Goal: Information Seeking & Learning: Learn about a topic

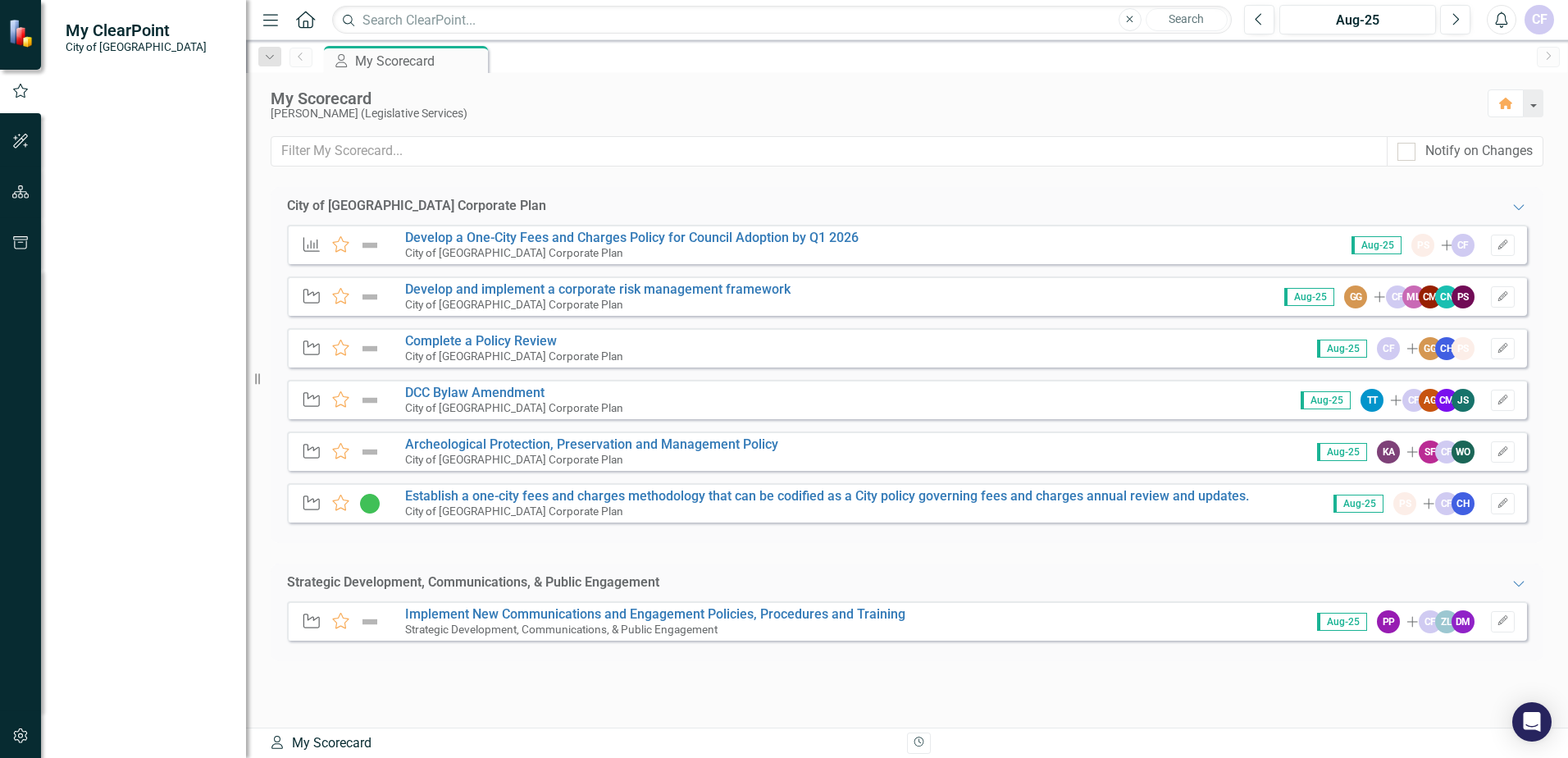
click at [118, 182] on link "My Updates" at bounding box center [147, 181] width 164 height 19
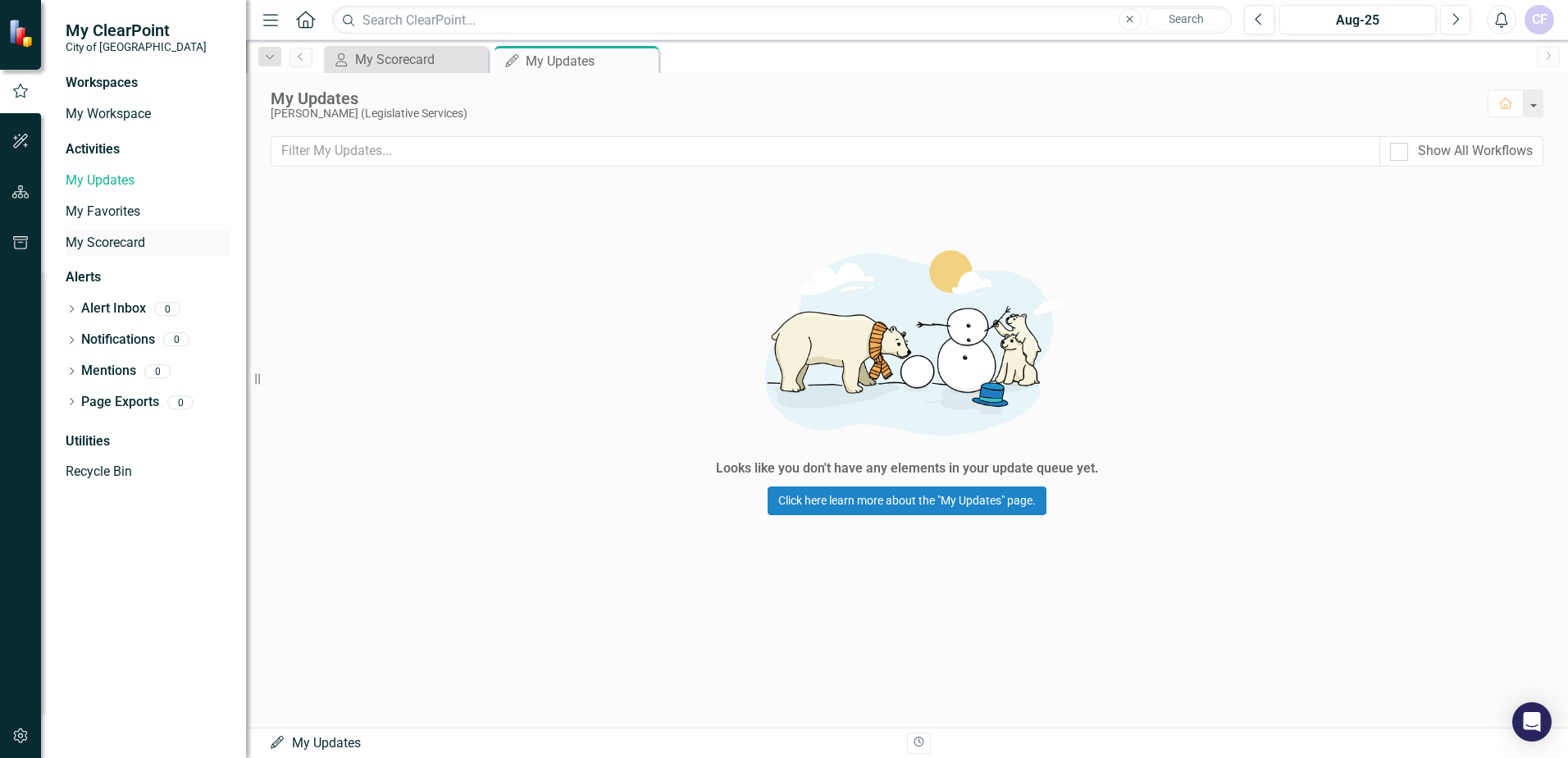
click at [113, 236] on link "My Scorecard" at bounding box center [147, 244] width 164 height 19
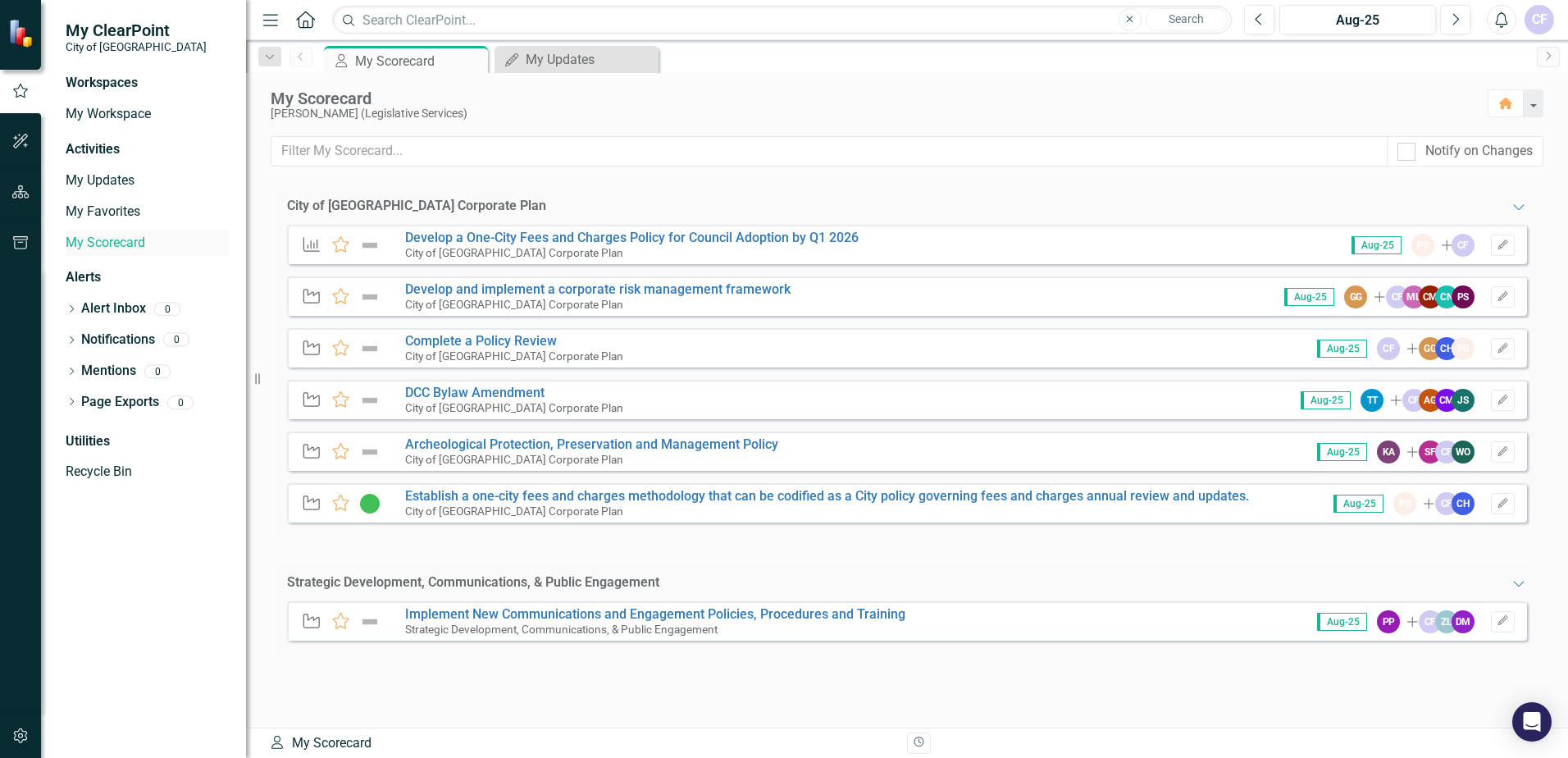
click at [115, 247] on link "My Scorecard" at bounding box center [147, 244] width 164 height 19
click at [78, 211] on link "My Favorites" at bounding box center [147, 212] width 164 height 19
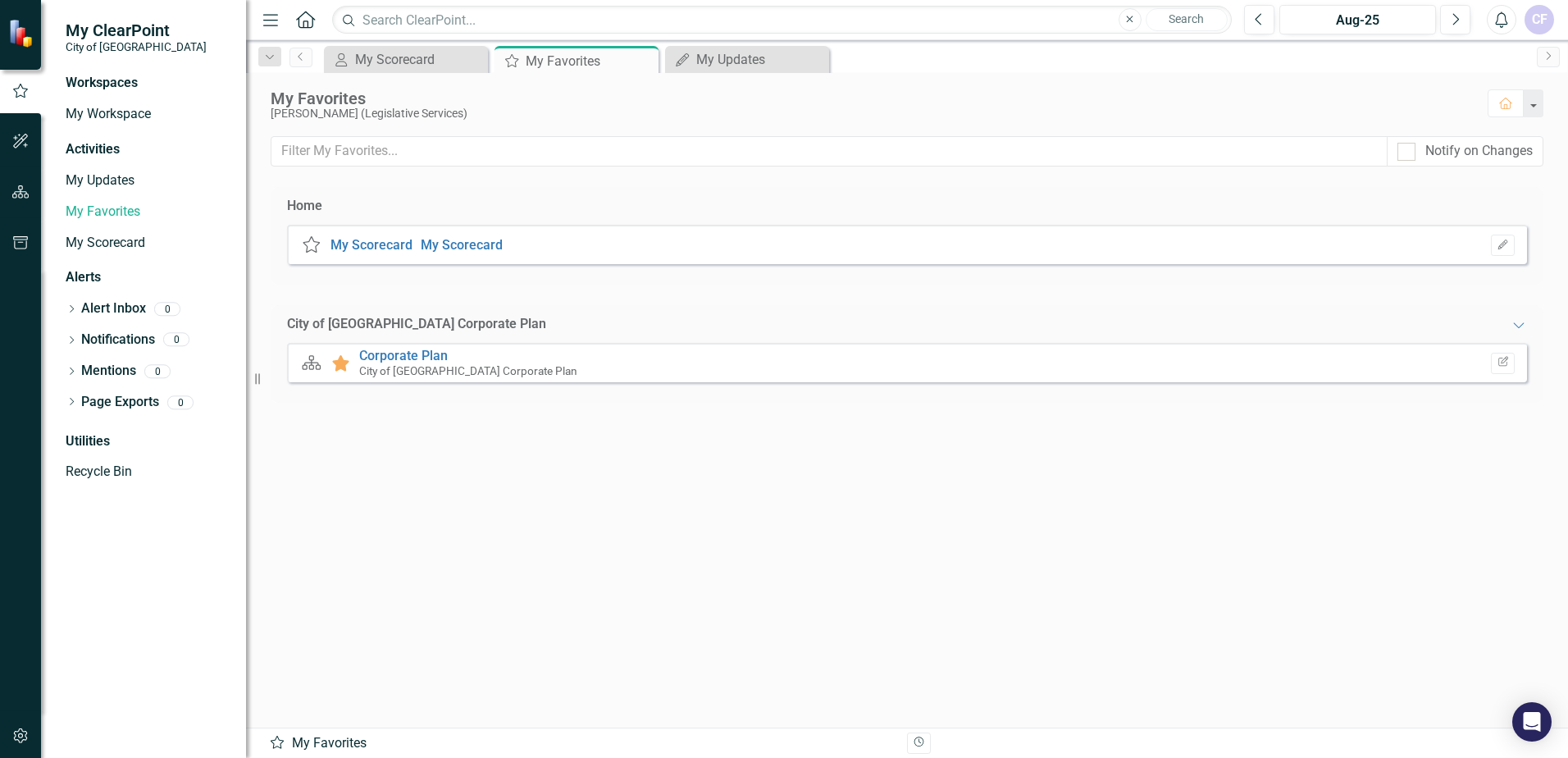
click at [97, 195] on div "My Updates My Favorites My Scorecard" at bounding box center [147, 212] width 164 height 89
click at [97, 178] on link "My Updates" at bounding box center [147, 181] width 164 height 19
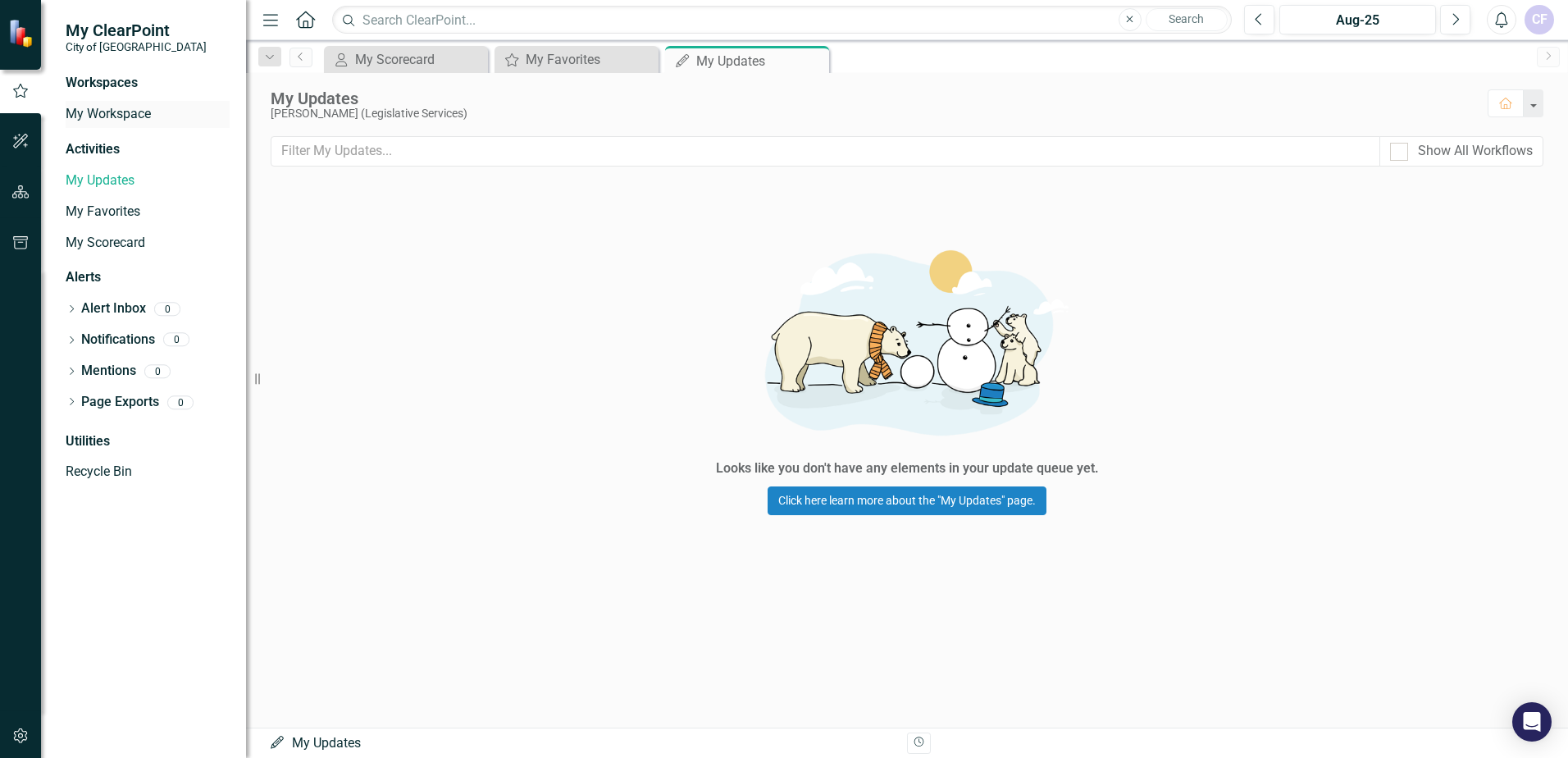
click at [103, 116] on link "My Workspace" at bounding box center [147, 115] width 164 height 19
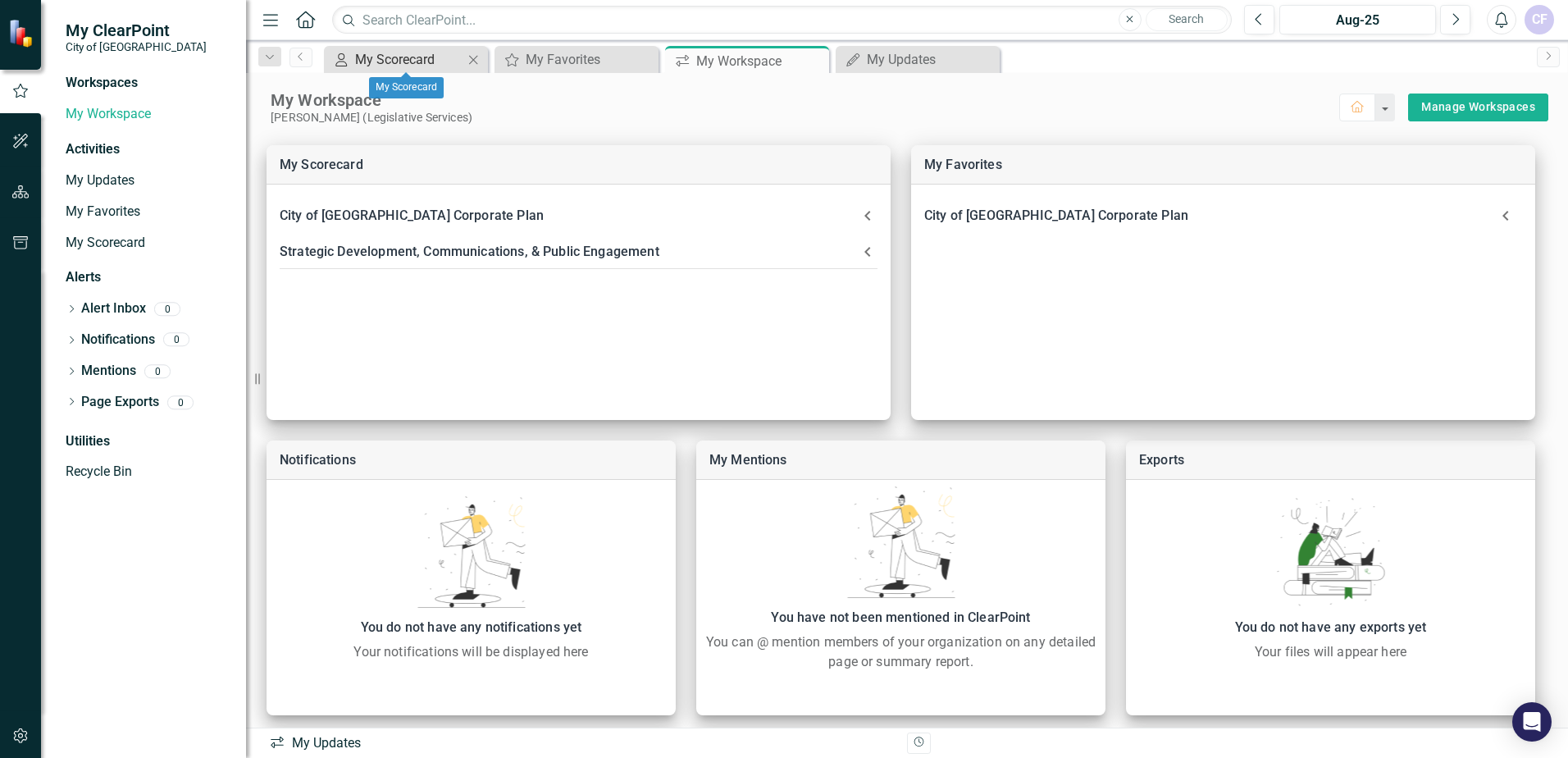
click at [406, 61] on div "My Scorecard" at bounding box center [409, 59] width 108 height 20
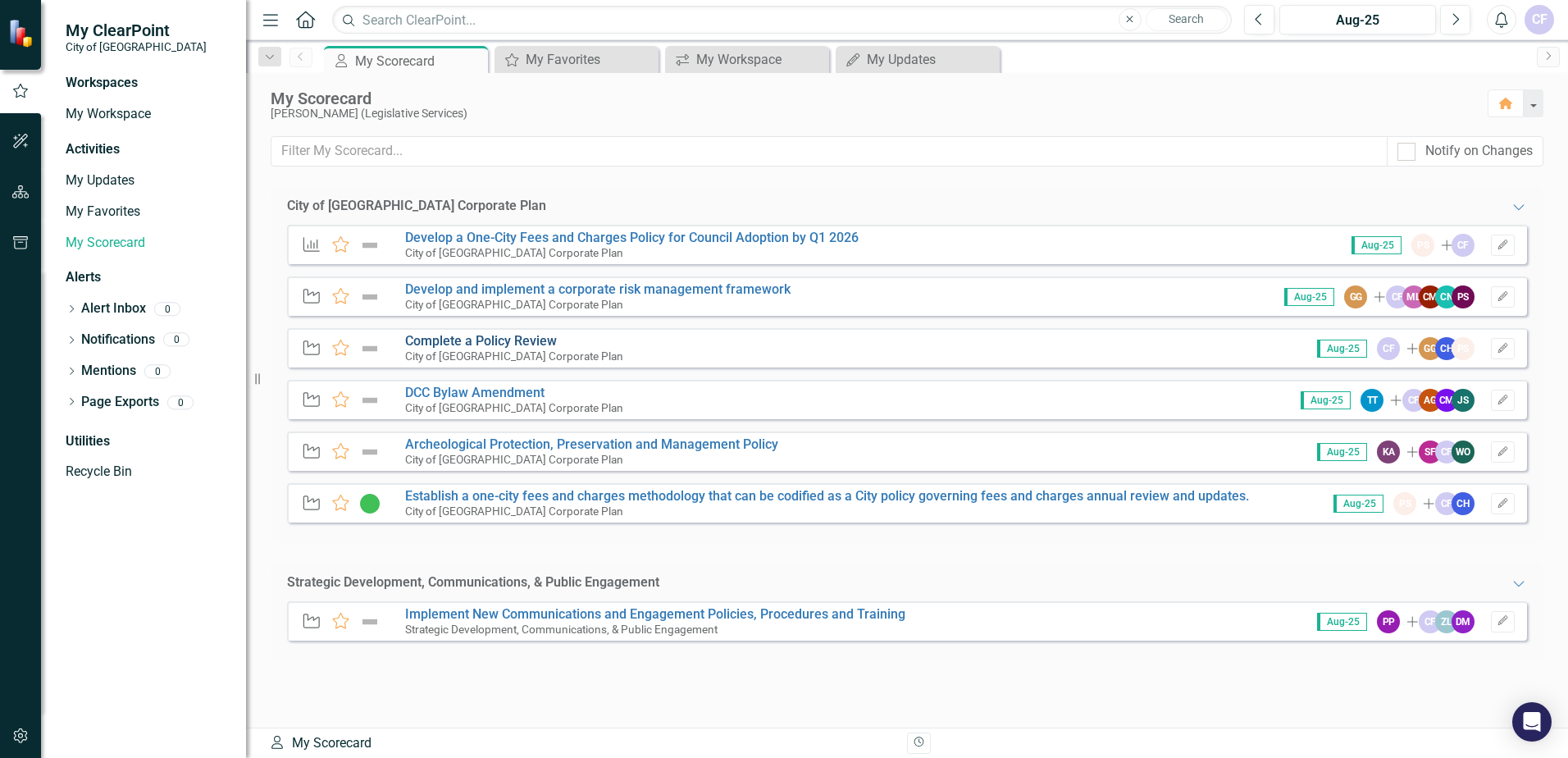
click at [526, 340] on link "Complete a Policy Review" at bounding box center [481, 341] width 152 height 16
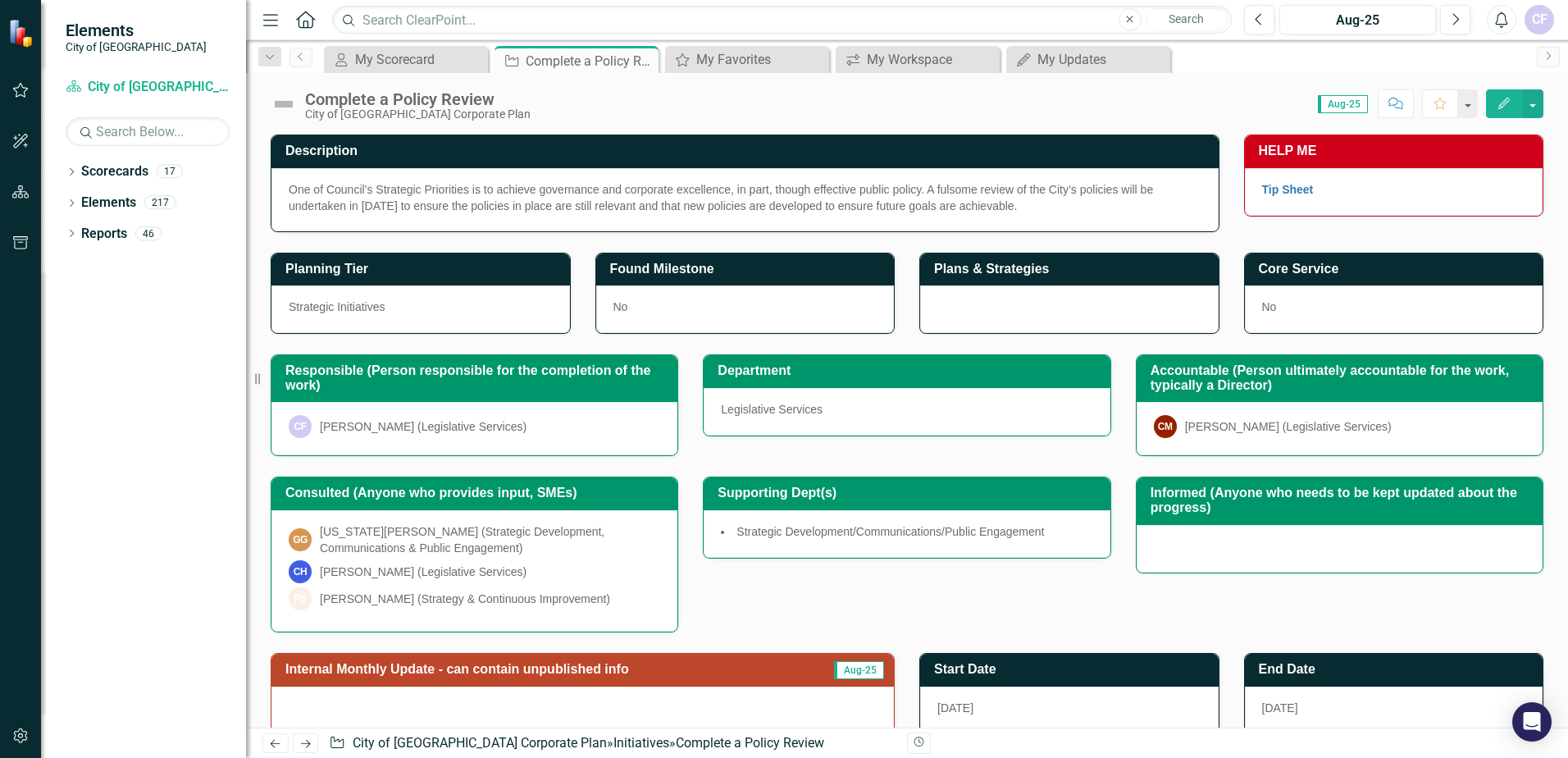
click at [1117, 284] on td "Plans & Strategies" at bounding box center [1072, 271] width 276 height 27
click at [1499, 111] on button "Edit" at bounding box center [1504, 104] width 36 height 29
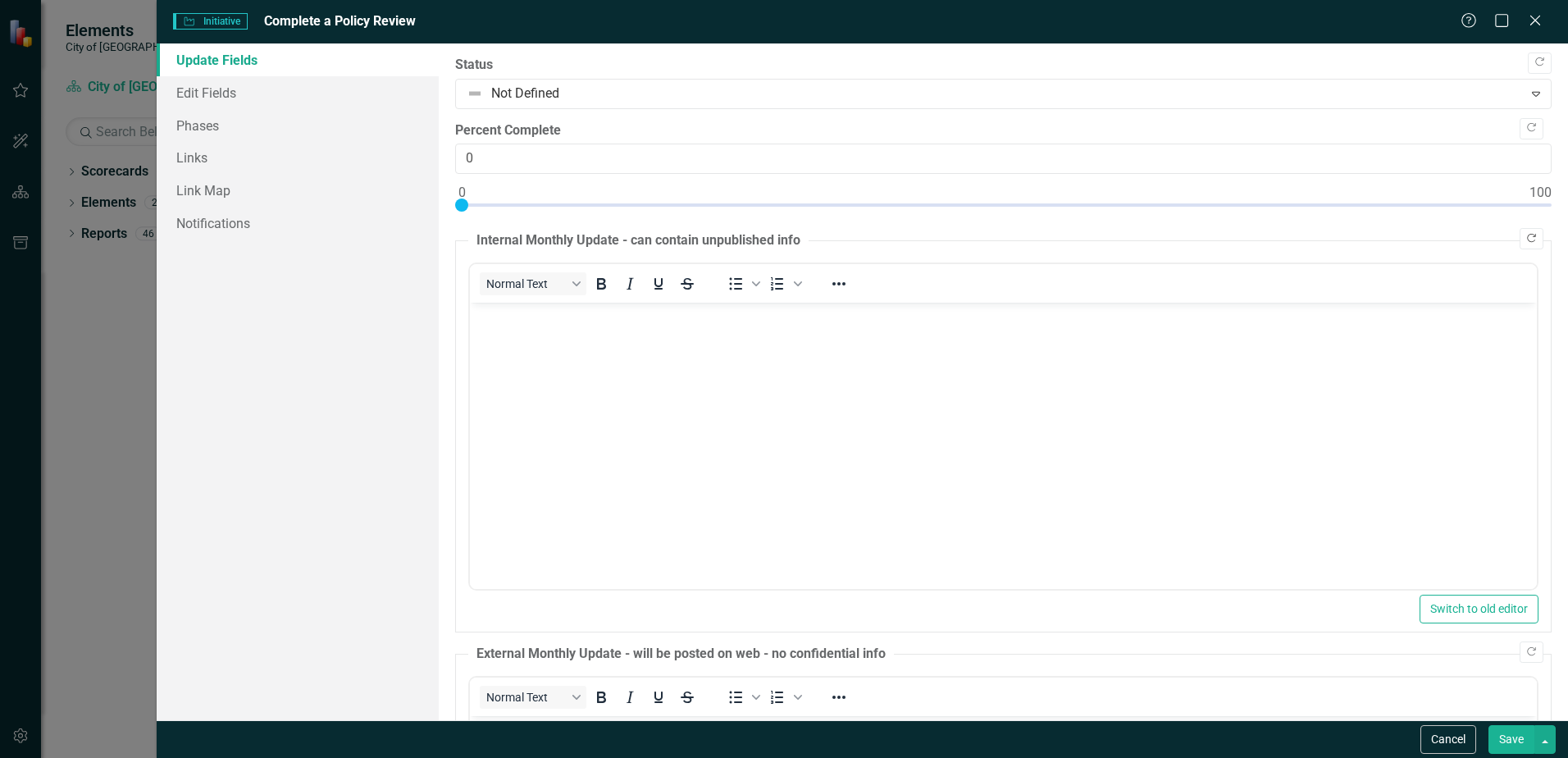
click at [1526, 234] on icon "Copy Forward" at bounding box center [1532, 239] width 12 height 10
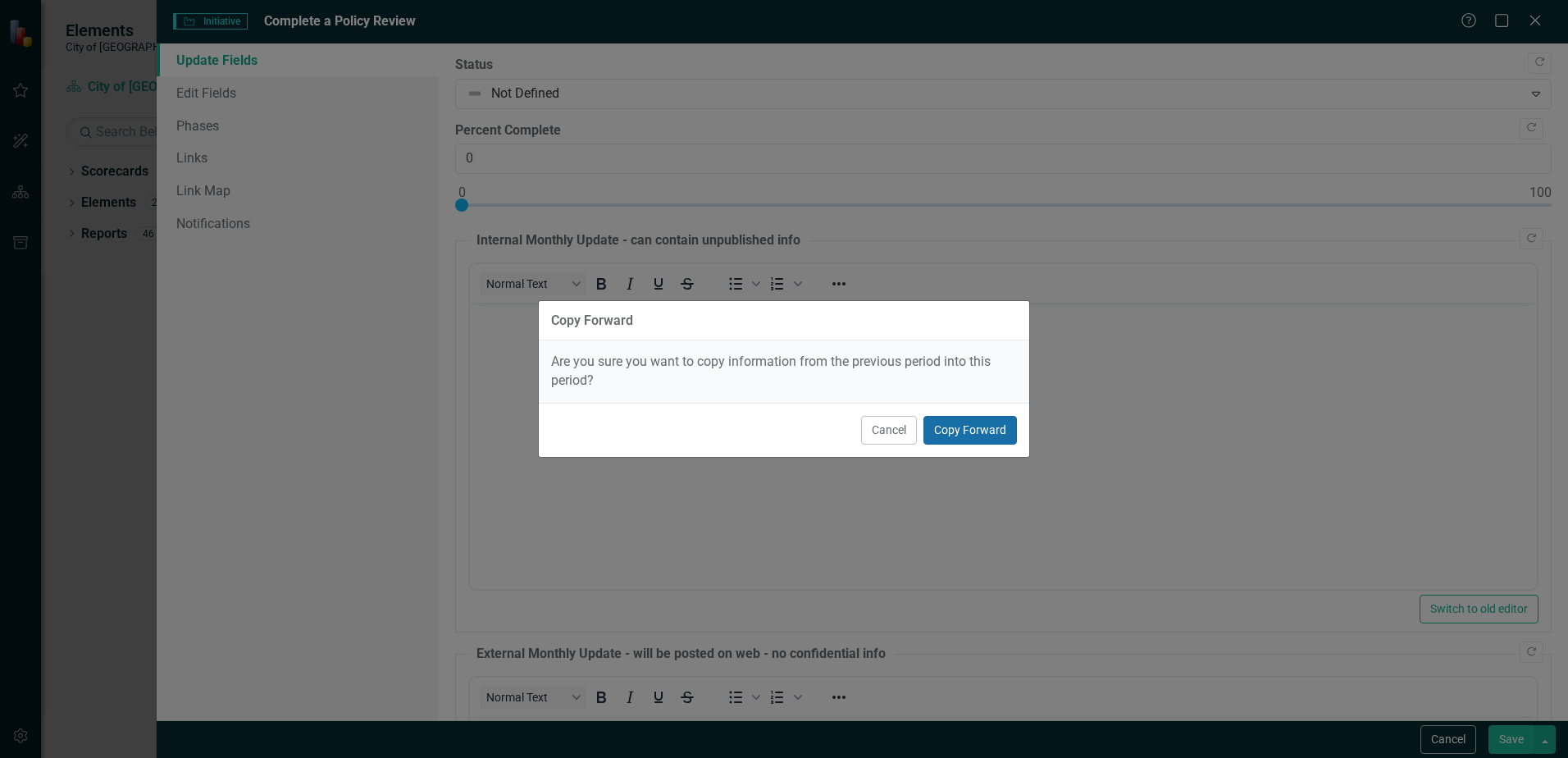
click at [990, 425] on button "Copy Forward" at bounding box center [970, 430] width 94 height 29
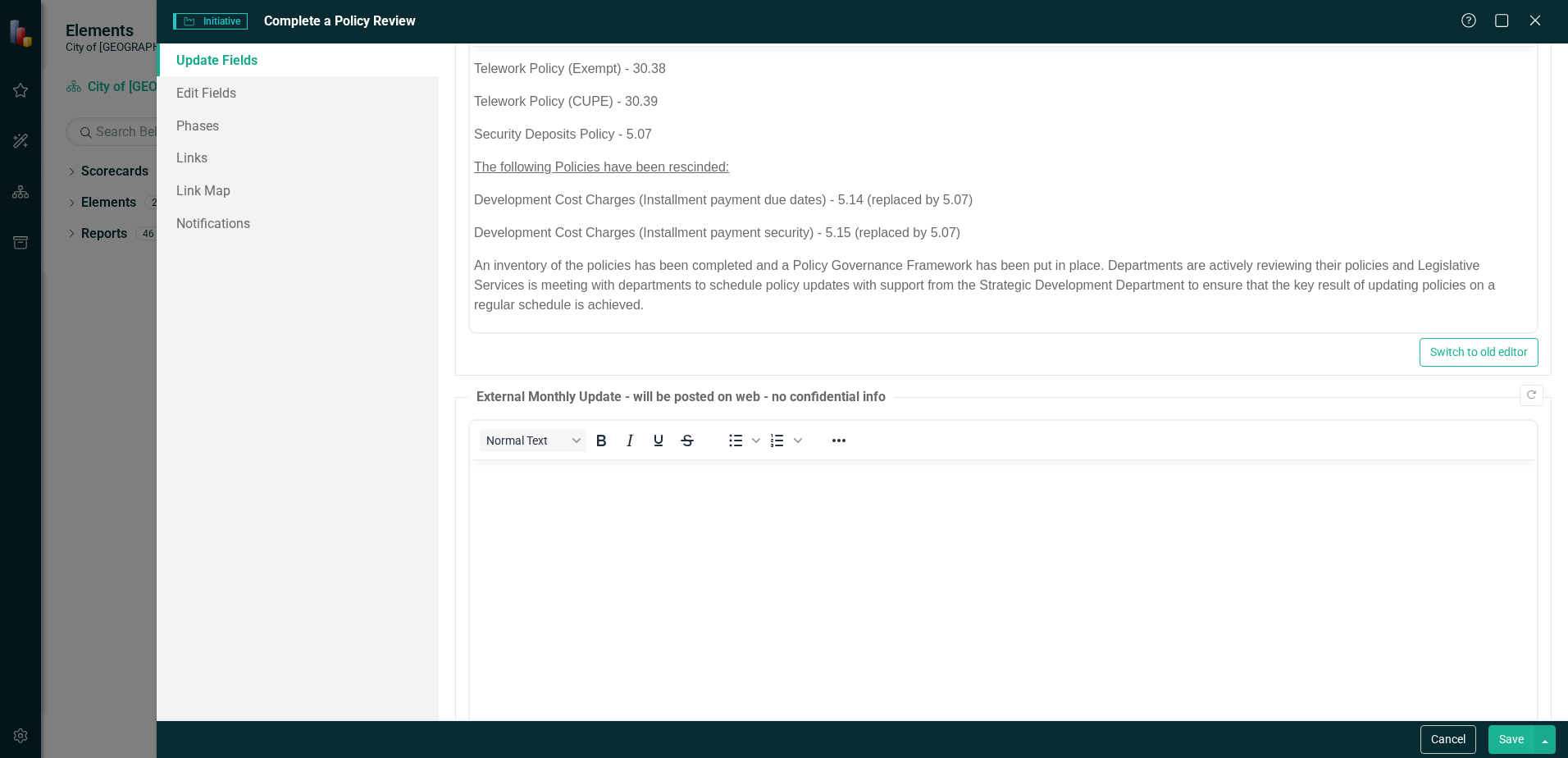
scroll to position [259, 0]
click at [1526, 392] on icon "Copy Forward" at bounding box center [1532, 393] width 12 height 10
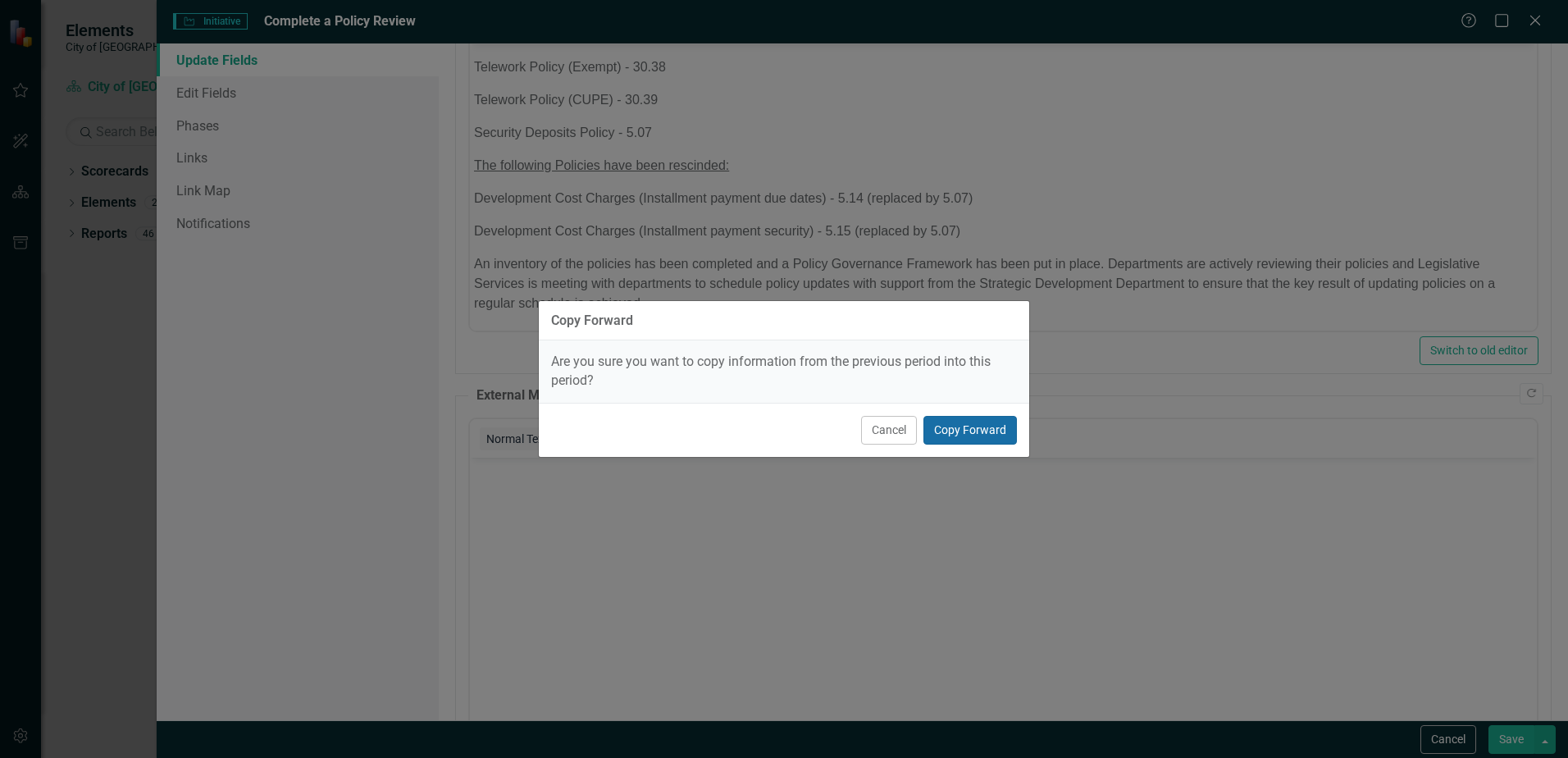
click at [980, 437] on button "Copy Forward" at bounding box center [970, 430] width 94 height 29
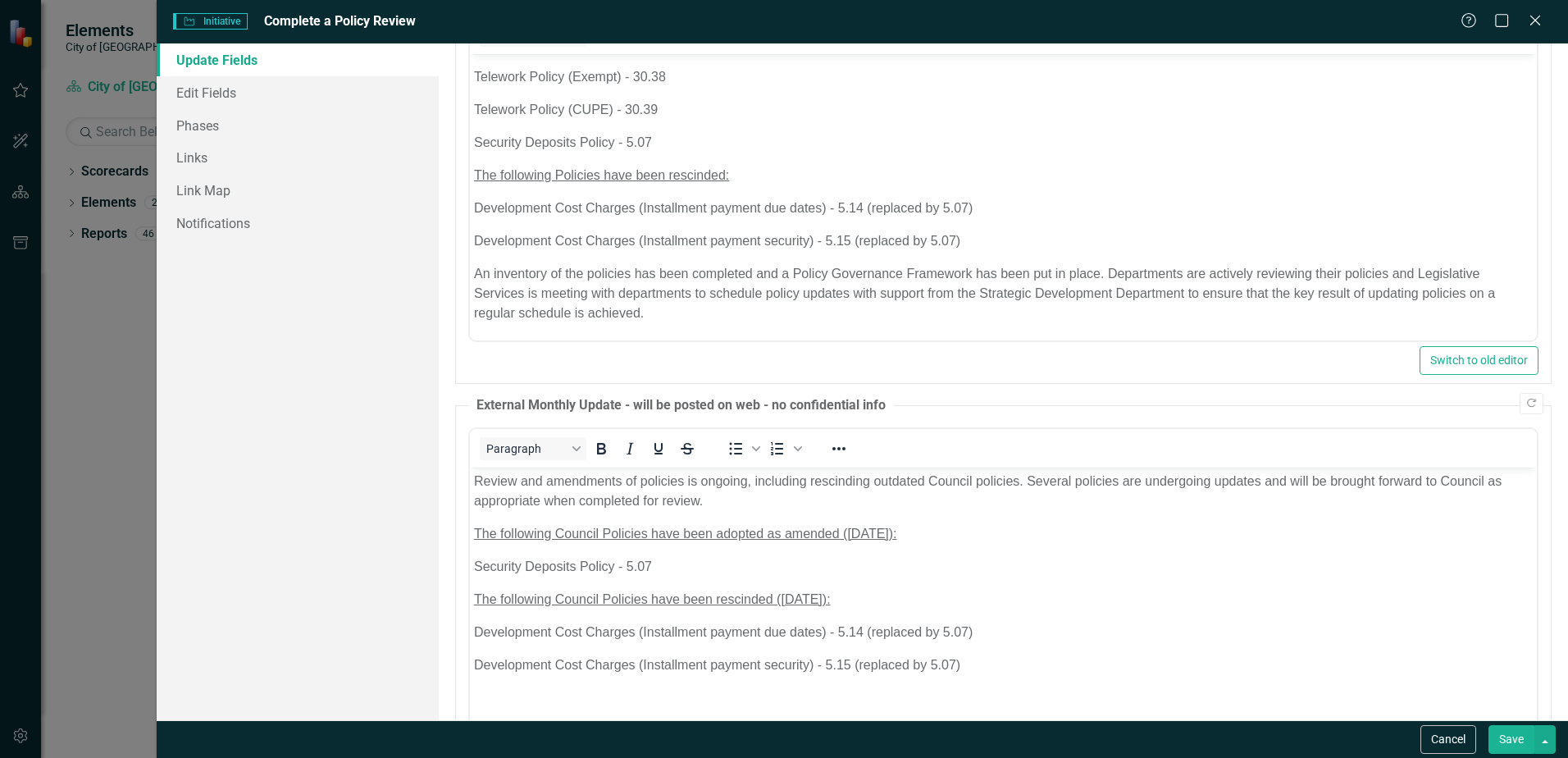
scroll to position [247, 0]
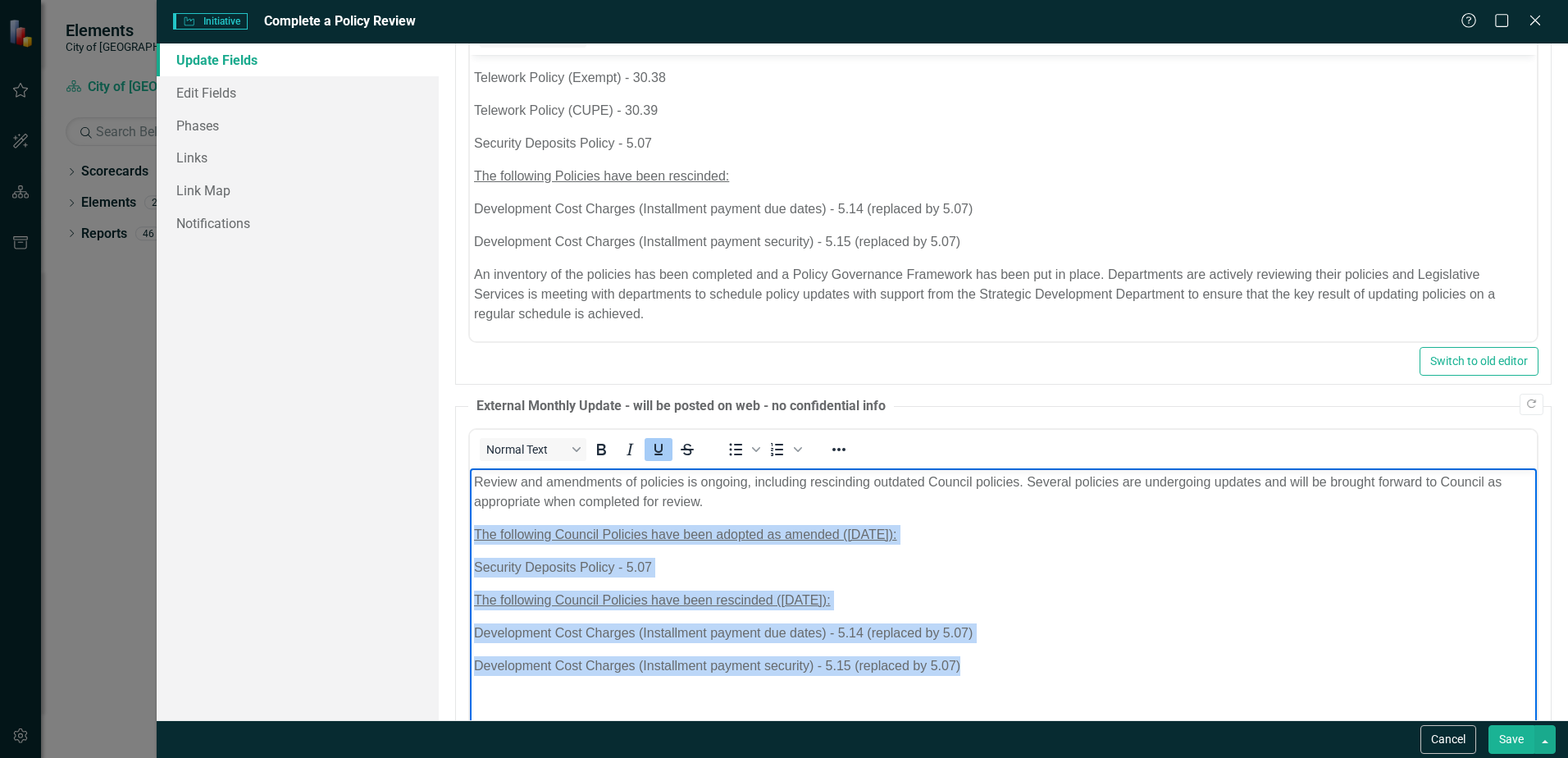
drag, startPoint x: 972, startPoint y: 667, endPoint x: 871, endPoint y: 1000, distance: 348.0
click at [470, 530] on html "Review and amendments of policies is ongoing, including rescinding outdated Cou…" at bounding box center [1003, 590] width 1067 height 247
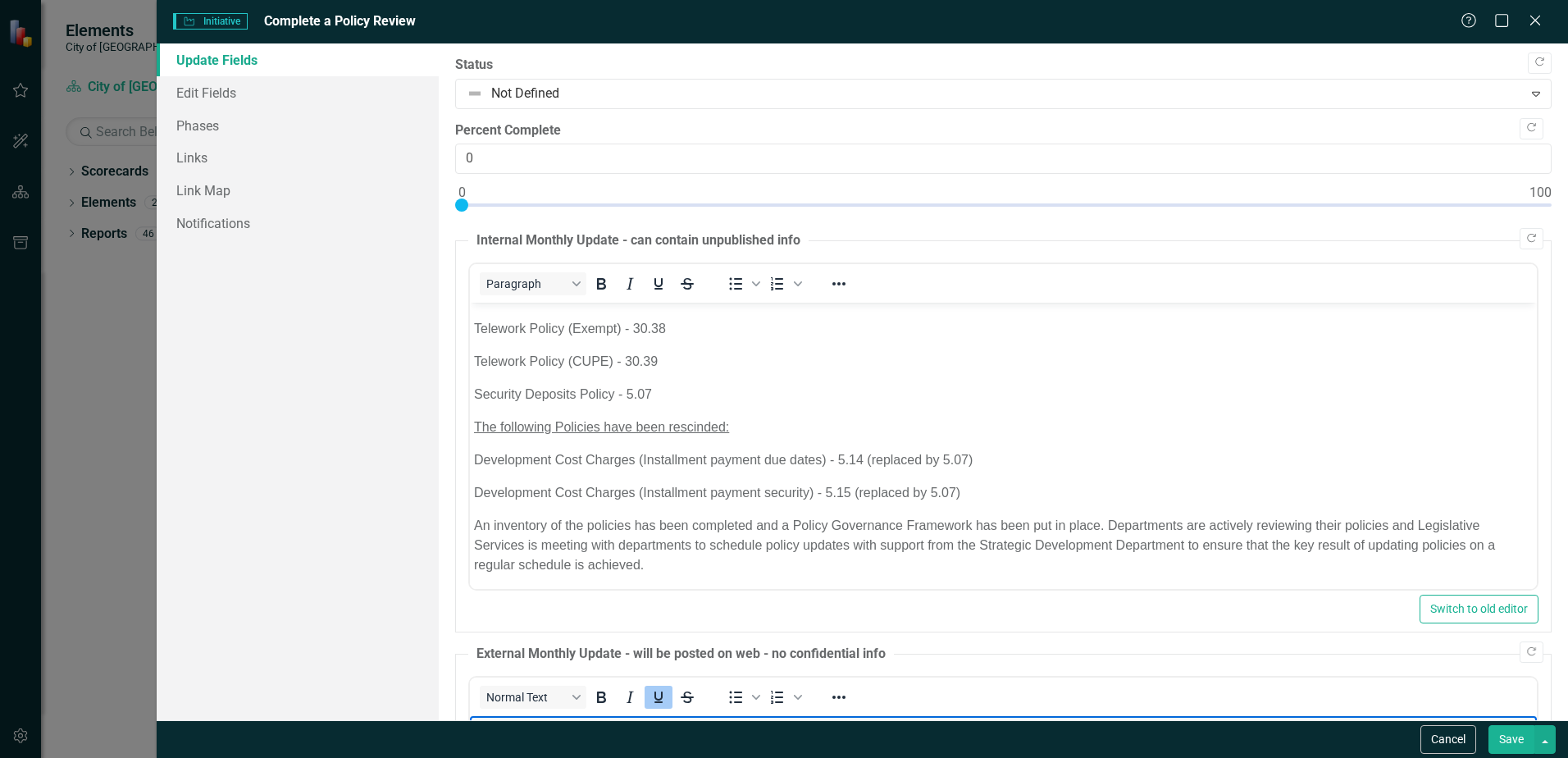
scroll to position [24, 0]
click at [586, 394] on p "Security Deposits Policy - 5.07" at bounding box center [1003, 391] width 1058 height 19
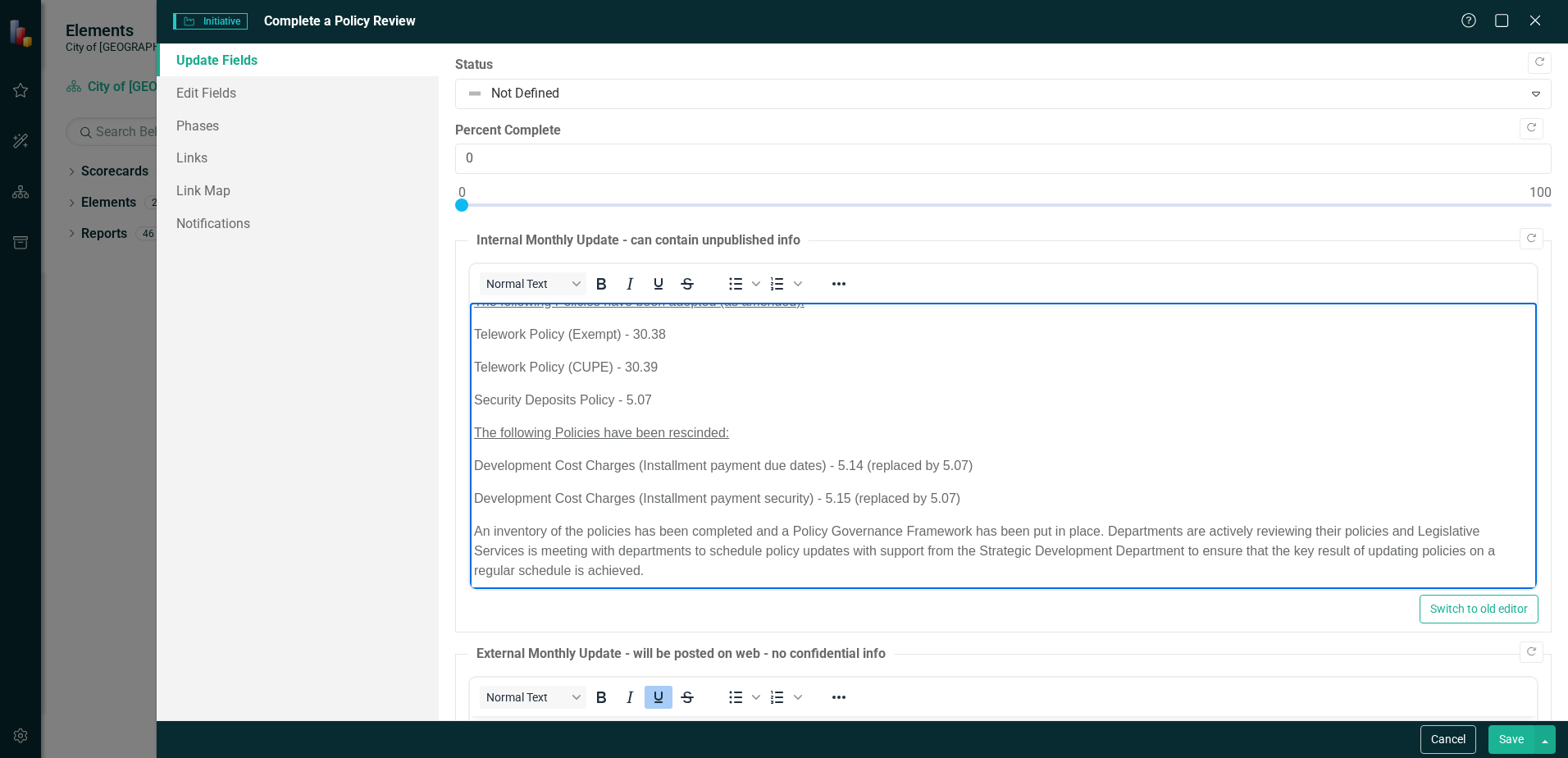
scroll to position [0, 0]
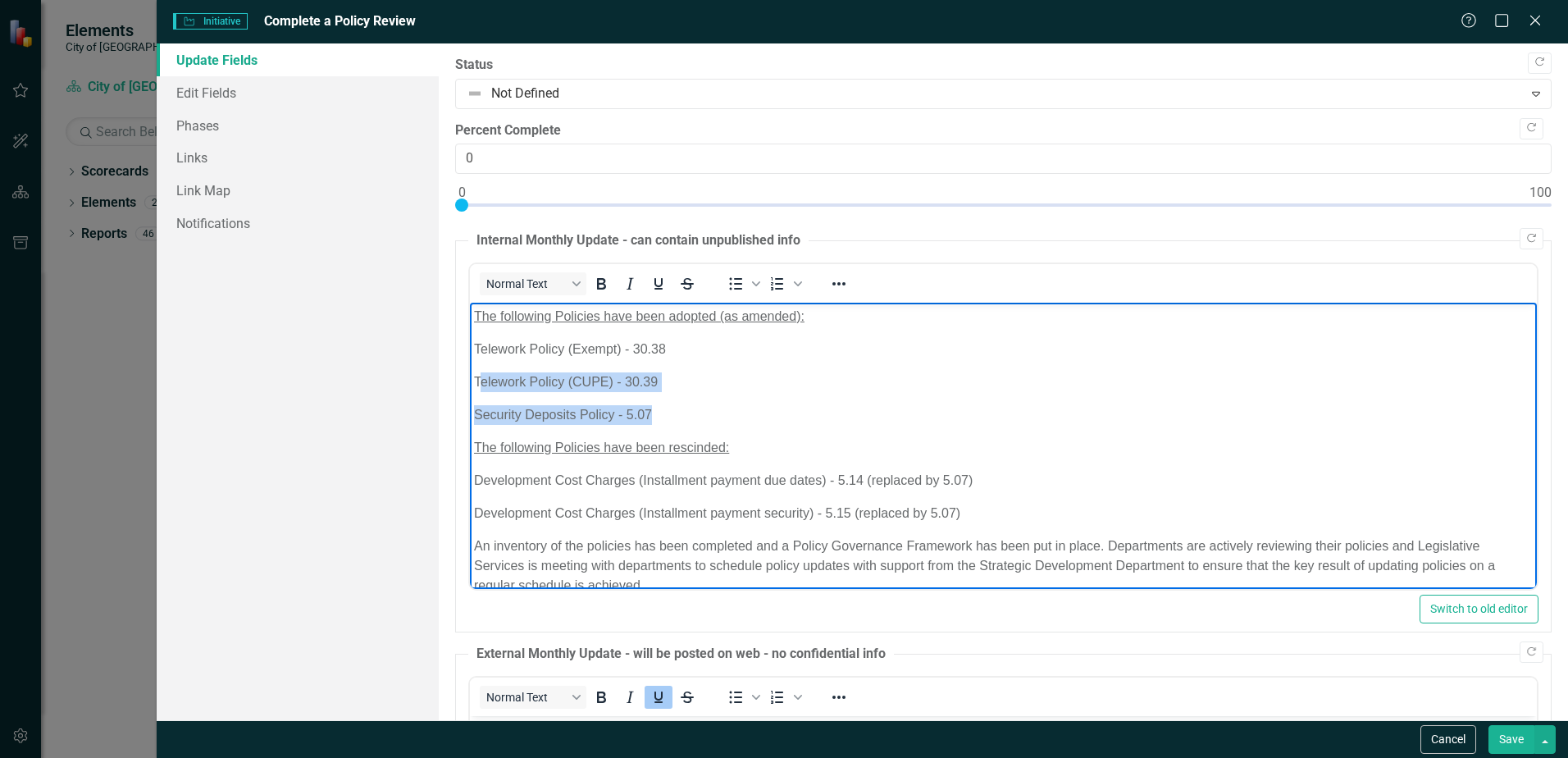
drag, startPoint x: 662, startPoint y: 405, endPoint x: 483, endPoint y: 372, distance: 182.0
click at [483, 372] on body "The following Policies have been adopted (as amended): Telework Policy (Exempt)…" at bounding box center [1003, 458] width 1067 height 311
click at [757, 422] on p "Security Deposits Policy - 5.07" at bounding box center [1003, 415] width 1058 height 19
drag, startPoint x: 666, startPoint y: 379, endPoint x: 909, endPoint y: 647, distance: 361.8
click at [470, 344] on html "The following Policies have been adopted (as amended): Telework Policy (Exempt)…" at bounding box center [1003, 458] width 1067 height 311
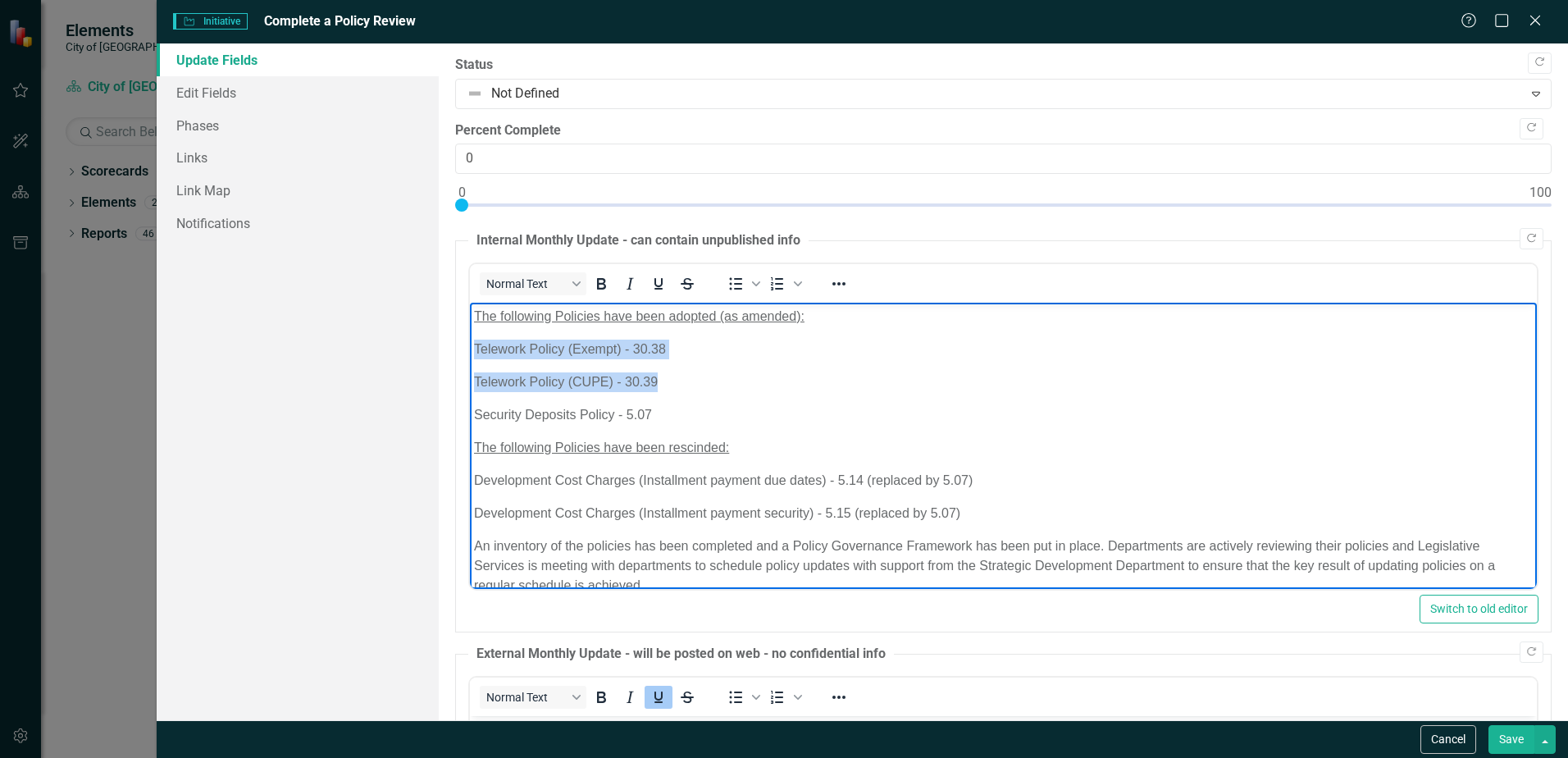
click at [623, 354] on p "Telework Policy (Exempt) - 30.38" at bounding box center [1003, 349] width 1058 height 19
drag, startPoint x: 660, startPoint y: 379, endPoint x: 475, endPoint y: 354, distance: 186.7
click at [475, 354] on body "The following Policies have been adopted (as amended): Telework Policy (Exempt)…" at bounding box center [1003, 458] width 1067 height 311
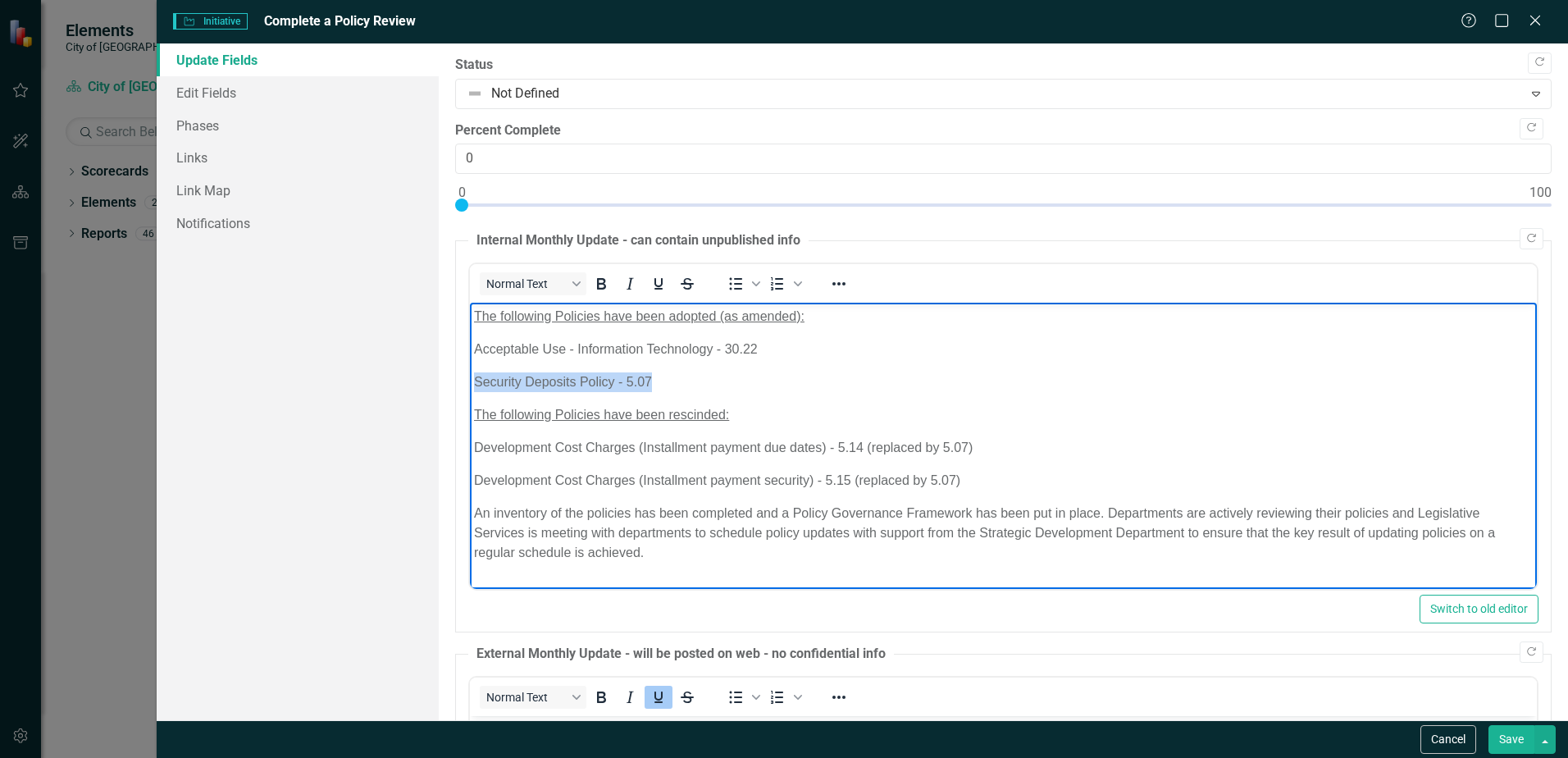
drag, startPoint x: 657, startPoint y: 378, endPoint x: 477, endPoint y: 383, distance: 180.1
click at [477, 383] on p "Security Deposits Policy - 5.07" at bounding box center [1003, 383] width 1058 height 19
drag, startPoint x: 567, startPoint y: 348, endPoint x: 624, endPoint y: 361, distance: 58.5
click at [566, 348] on p "Acceptable Use - Information Technology - 30.22" at bounding box center [1003, 349] width 1058 height 19
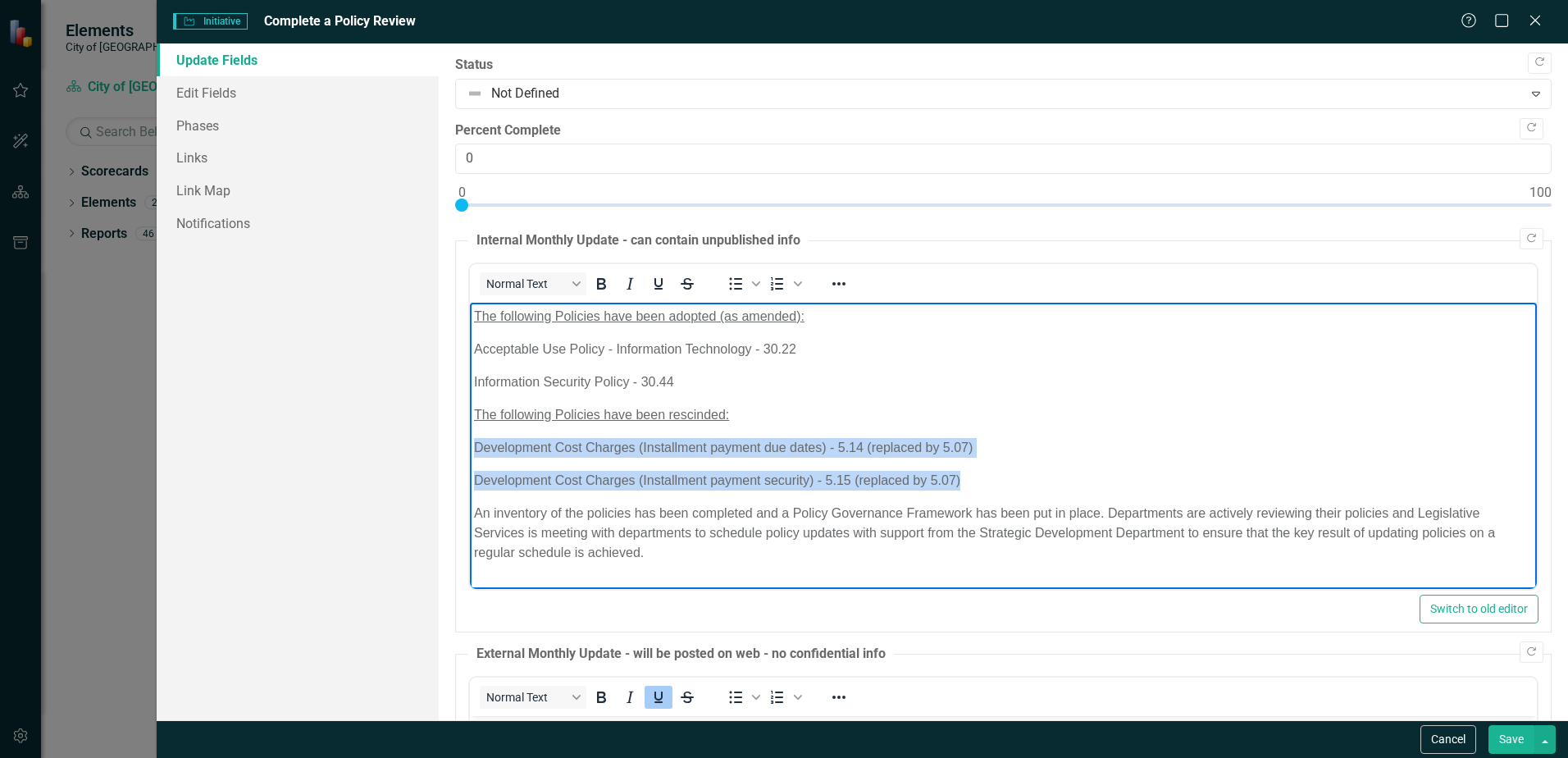
drag, startPoint x: 997, startPoint y: 476, endPoint x: 422, endPoint y: 437, distance: 576.3
click at [470, 437] on html "The following Policies have been adopted (as amended): Acceptable Use Policy - …" at bounding box center [1003, 441] width 1067 height 277
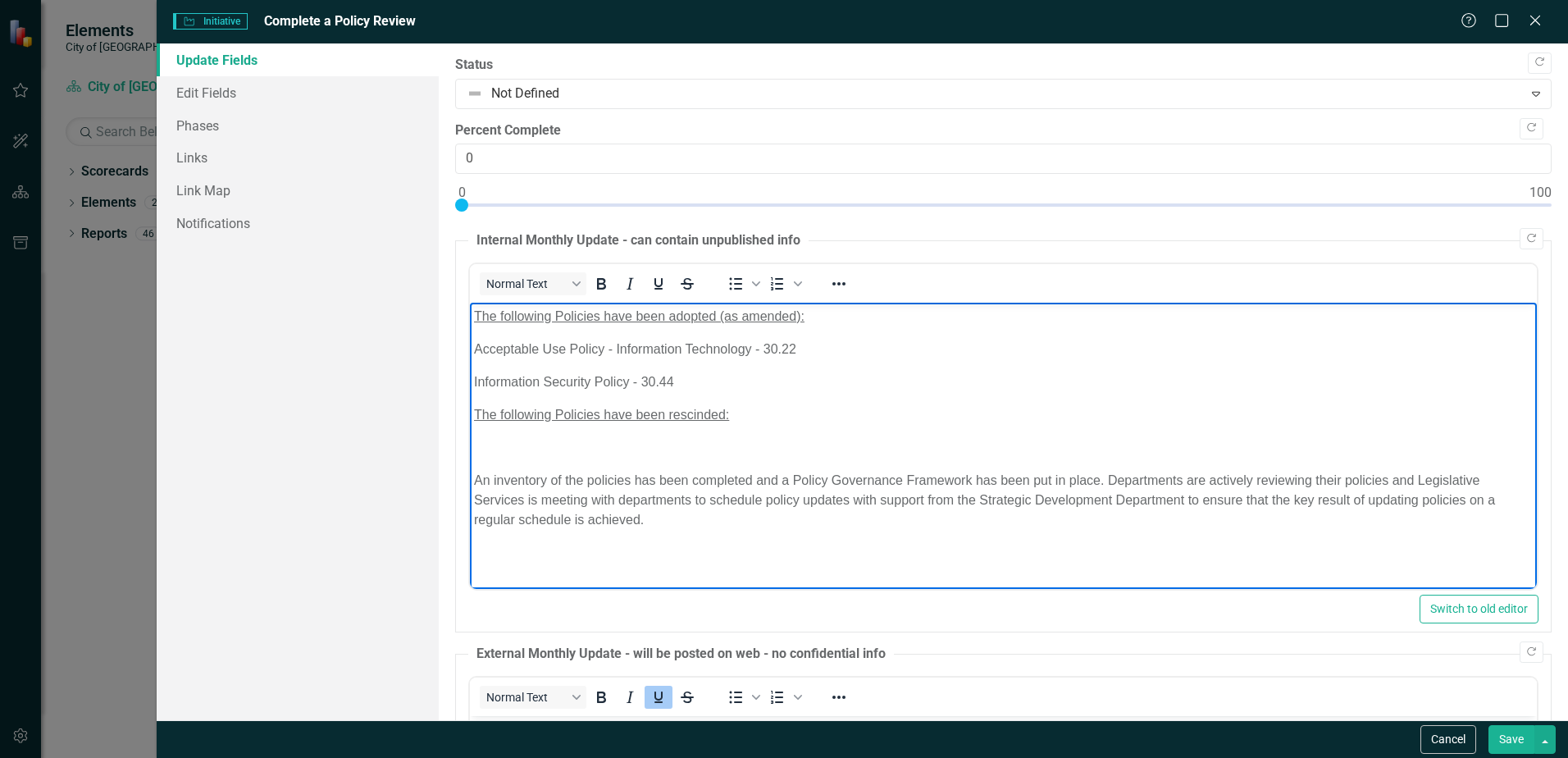
drag, startPoint x: 532, startPoint y: 433, endPoint x: 585, endPoint y: 433, distance: 53.0
click at [532, 433] on body "The following Policies have been adopted (as amended): Acceptable Use Policy - …" at bounding box center [1003, 425] width 1067 height 247
drag, startPoint x: 549, startPoint y: 421, endPoint x: 929, endPoint y: 717, distance: 481.7
click at [470, 413] on html "The following Policies have been adopted (as amended): Acceptable Use Policy - …" at bounding box center [1003, 425] width 1067 height 247
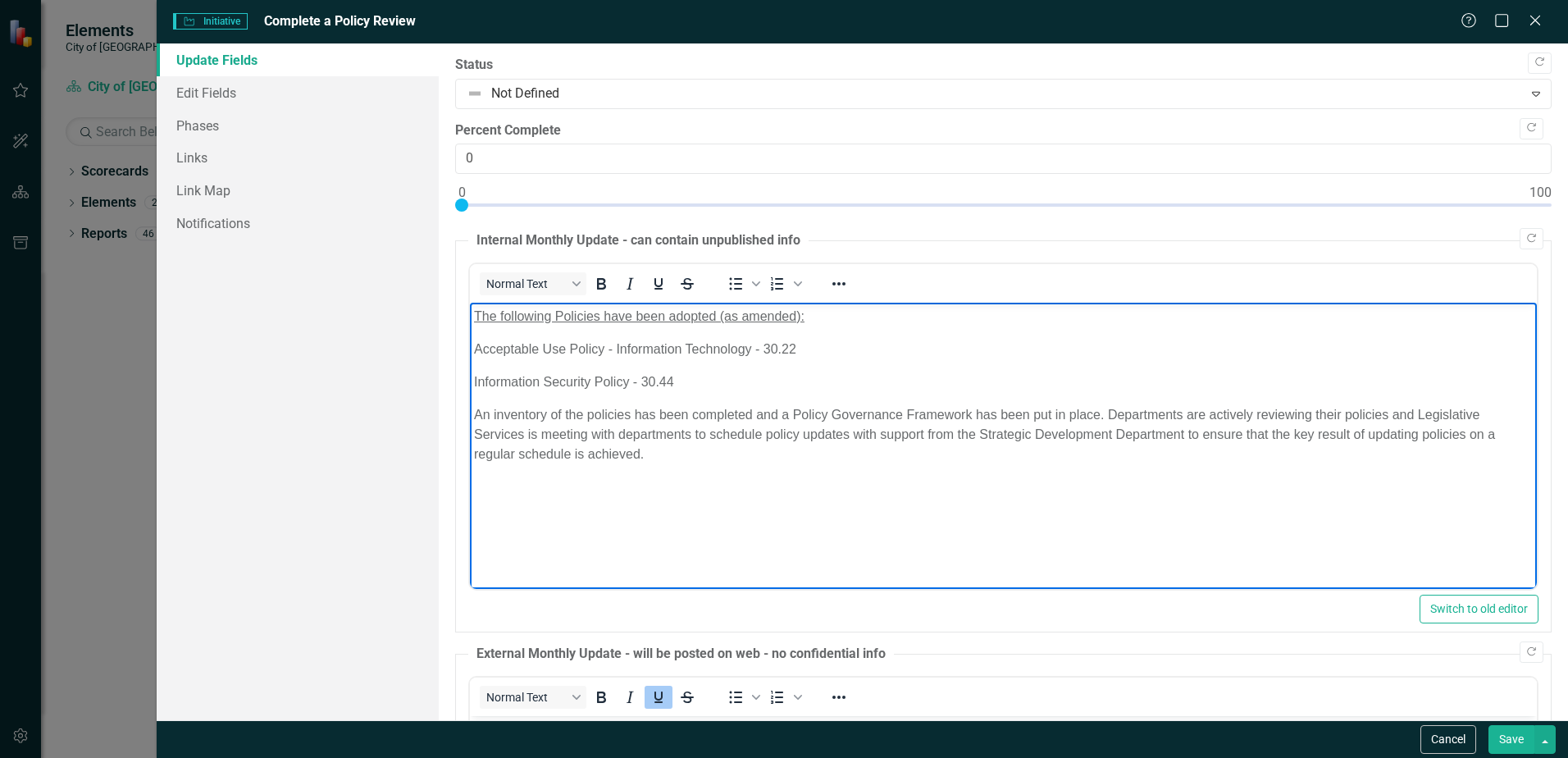
click at [624, 526] on body "The following Policies have been adopted (as amended): Acceptable Use Policy - …" at bounding box center [1003, 425] width 1067 height 247
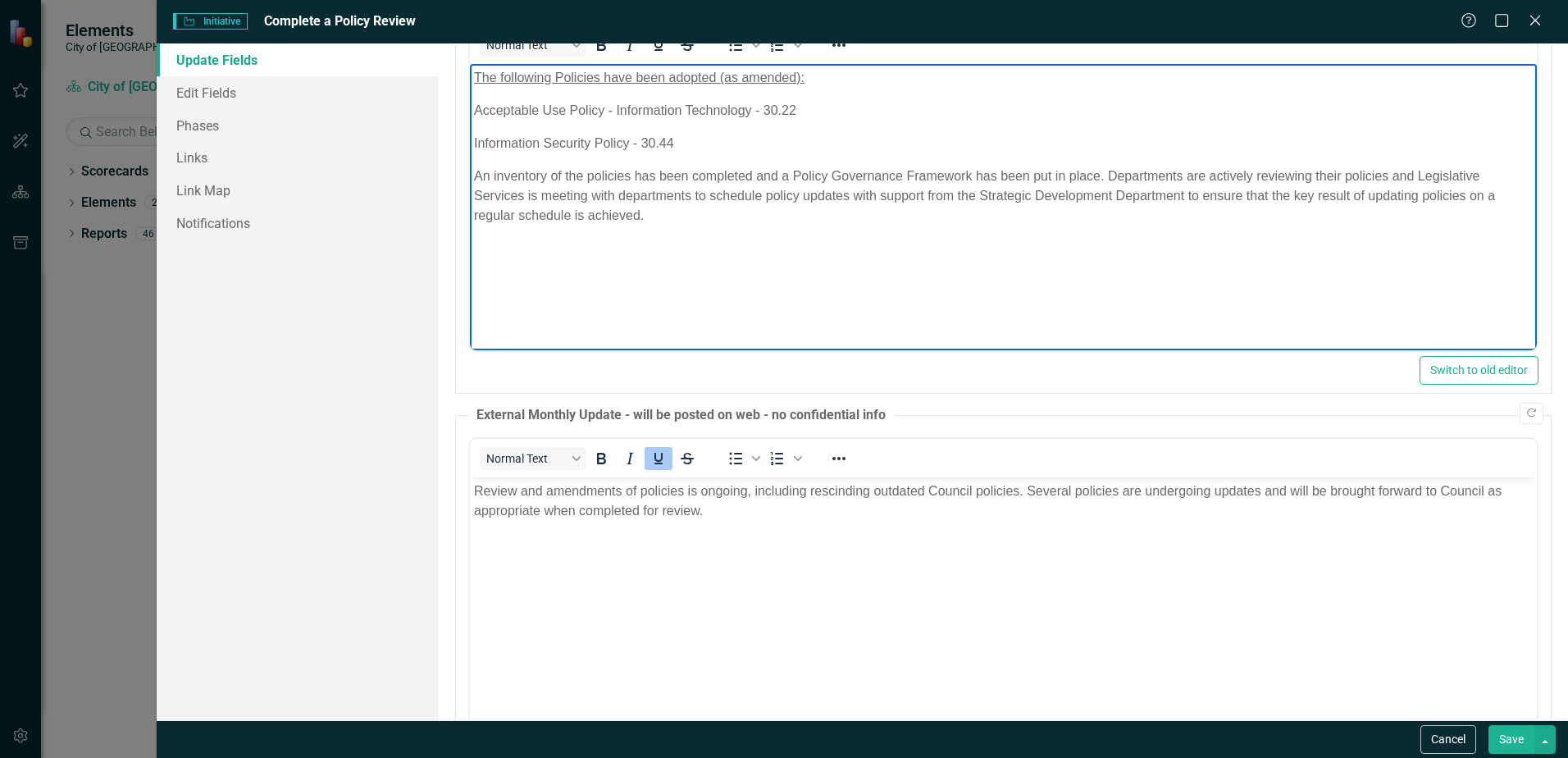
scroll to position [350, 0]
